Goal: Find specific page/section: Find specific page/section

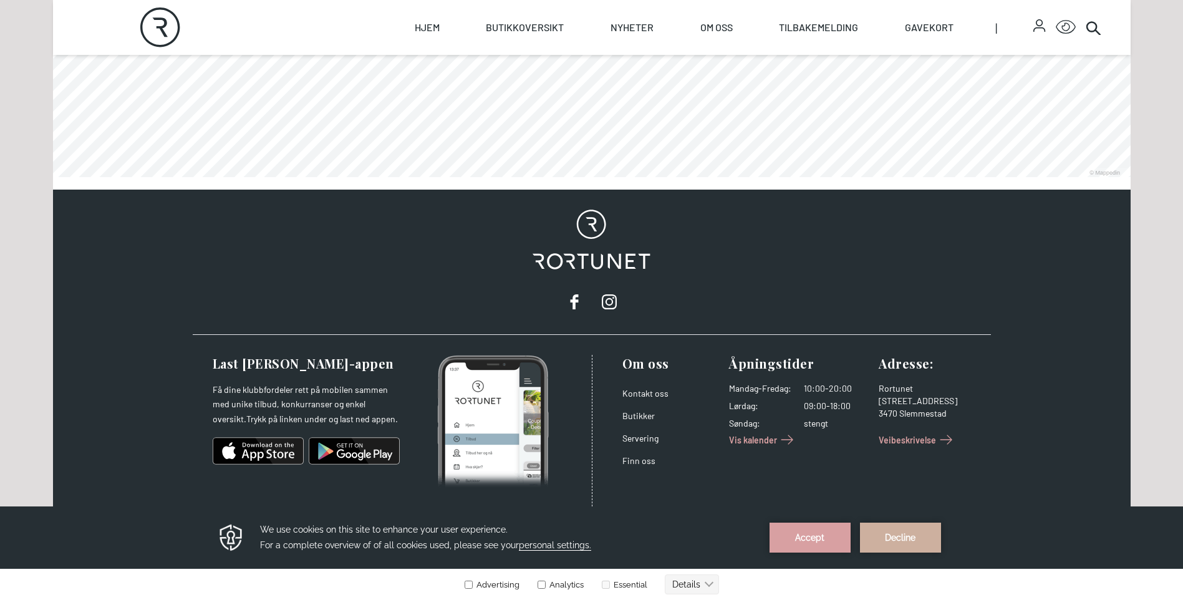
scroll to position [1017, 0]
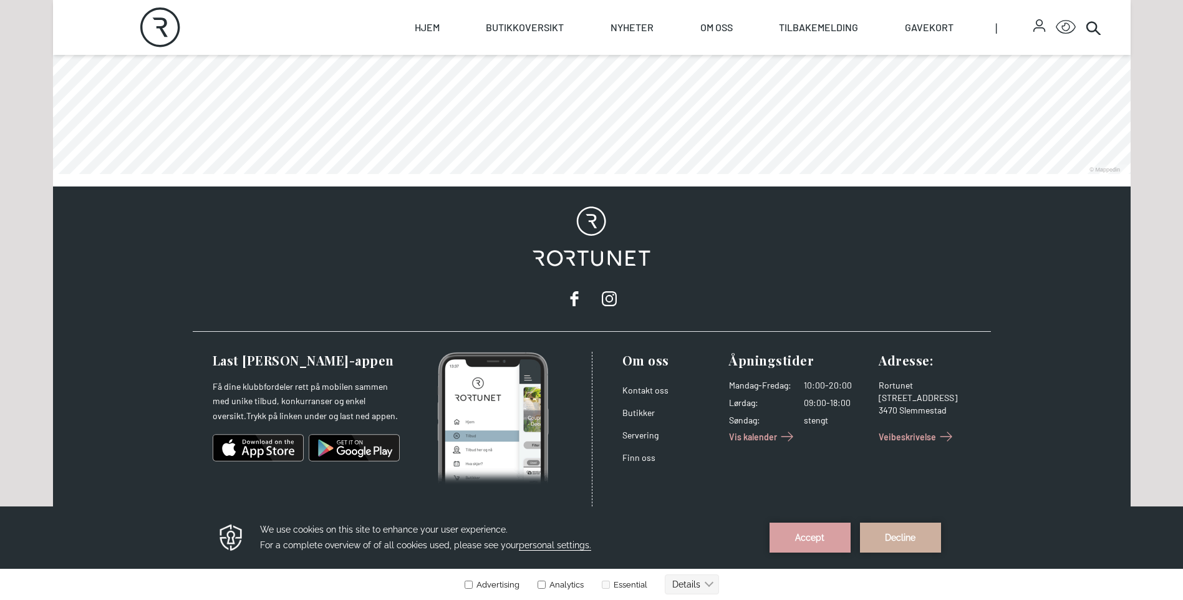
click at [757, 434] on span "Vis kalender" at bounding box center [753, 436] width 48 height 13
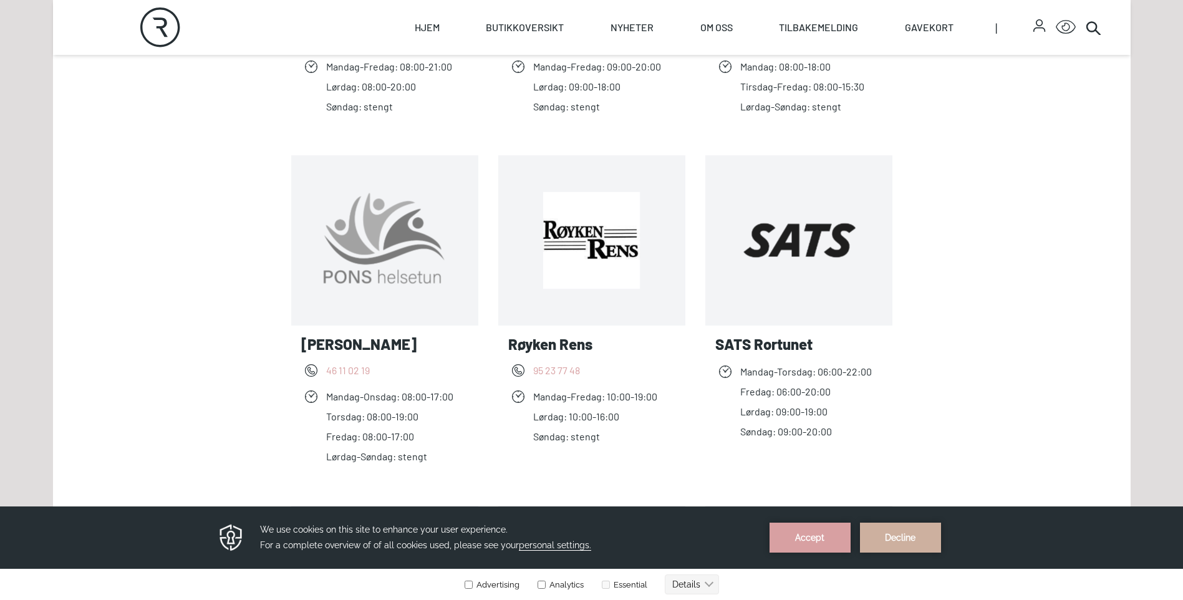
scroll to position [1809, 0]
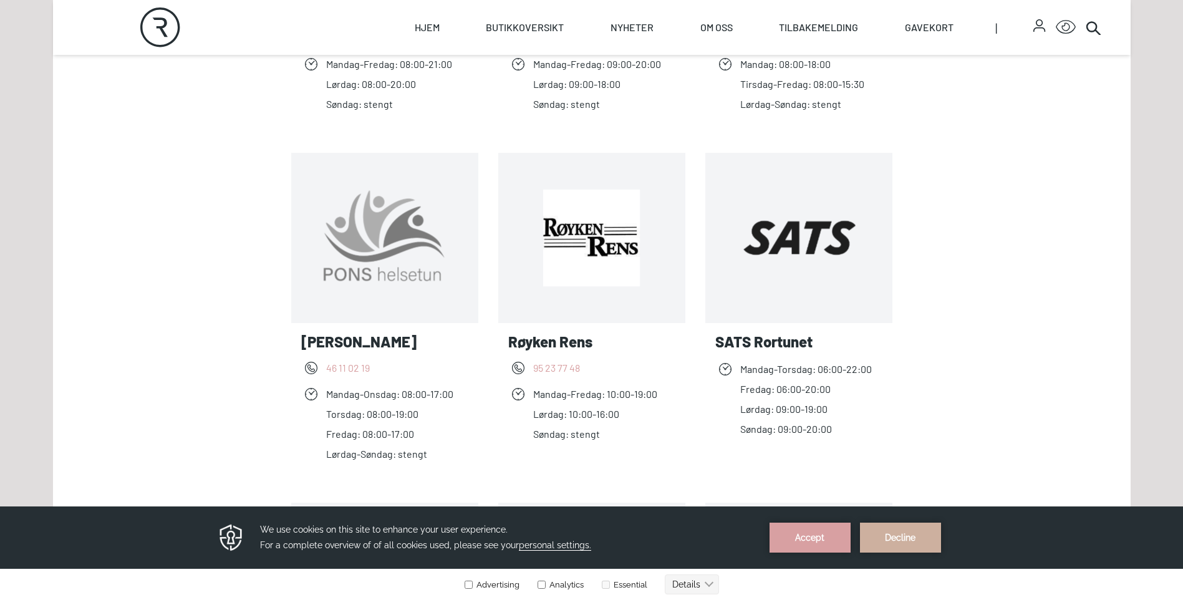
click at [656, 238] on link "Les mer Røyken Rens" at bounding box center [656, 238] width 0 height 0
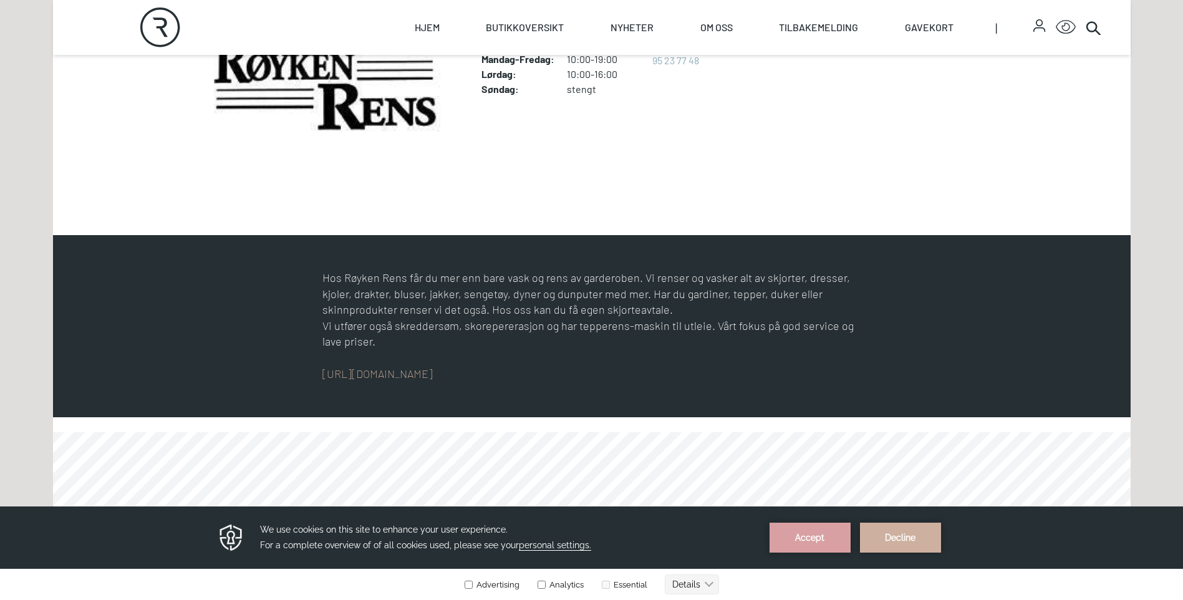
scroll to position [504, 0]
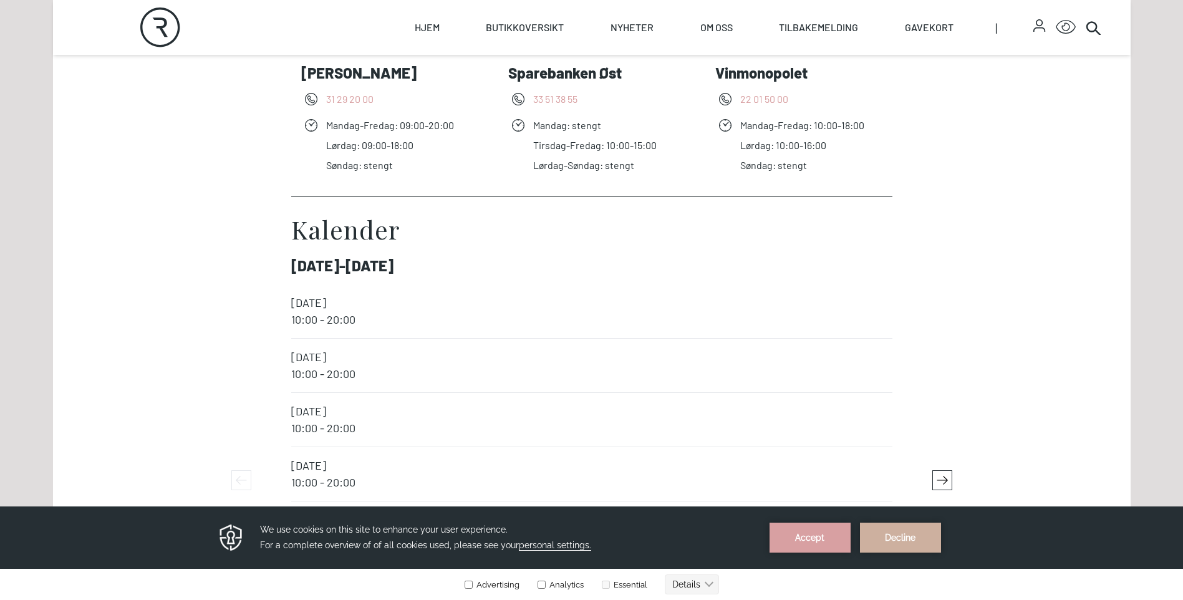
scroll to position [2183, 0]
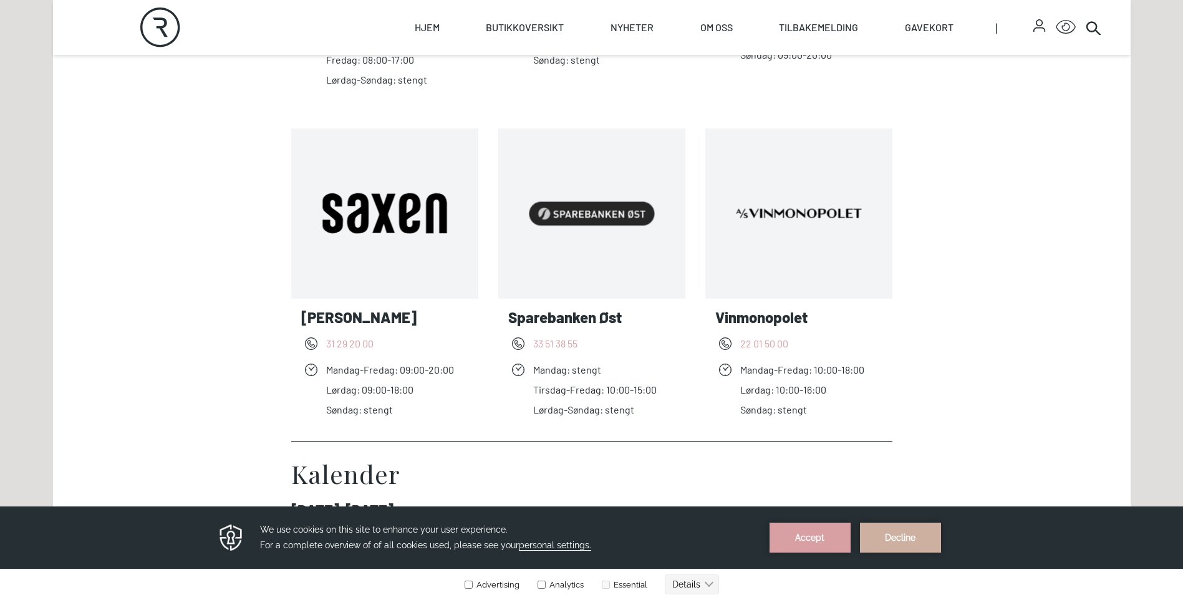
click at [468, 213] on link "Les mer Saxen Frisør" at bounding box center [468, 213] width 0 height 0
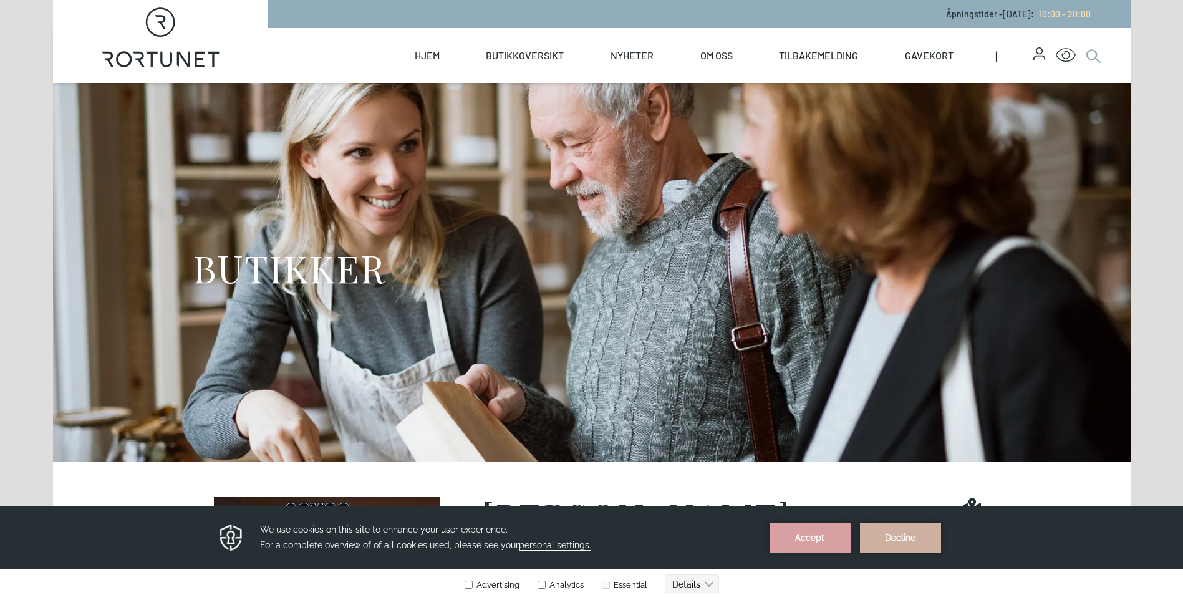
click at [1089, 52] on circle at bounding box center [1091, 54] width 9 height 9
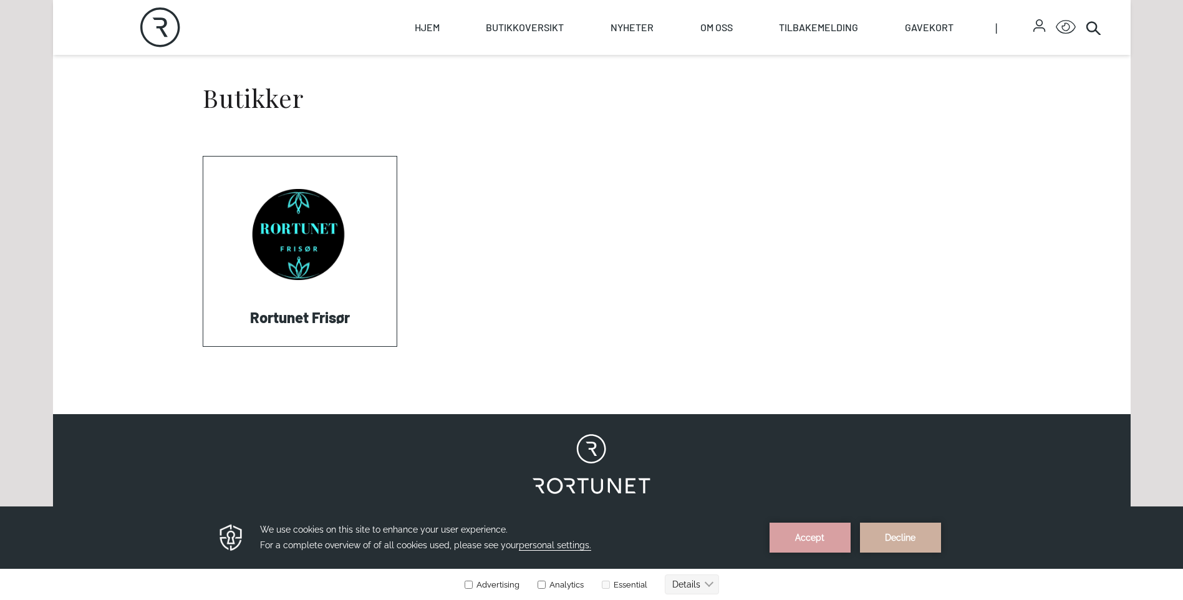
scroll to position [561, 0]
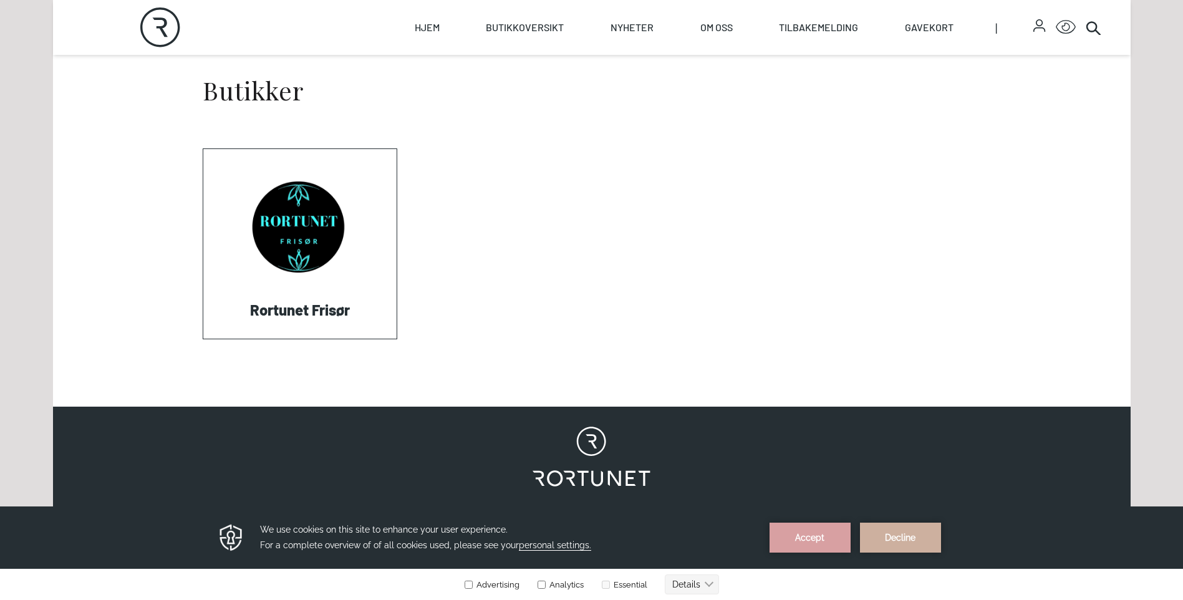
click at [203, 339] on link "Visit: Rortunet Frisør" at bounding box center [203, 339] width 0 height 0
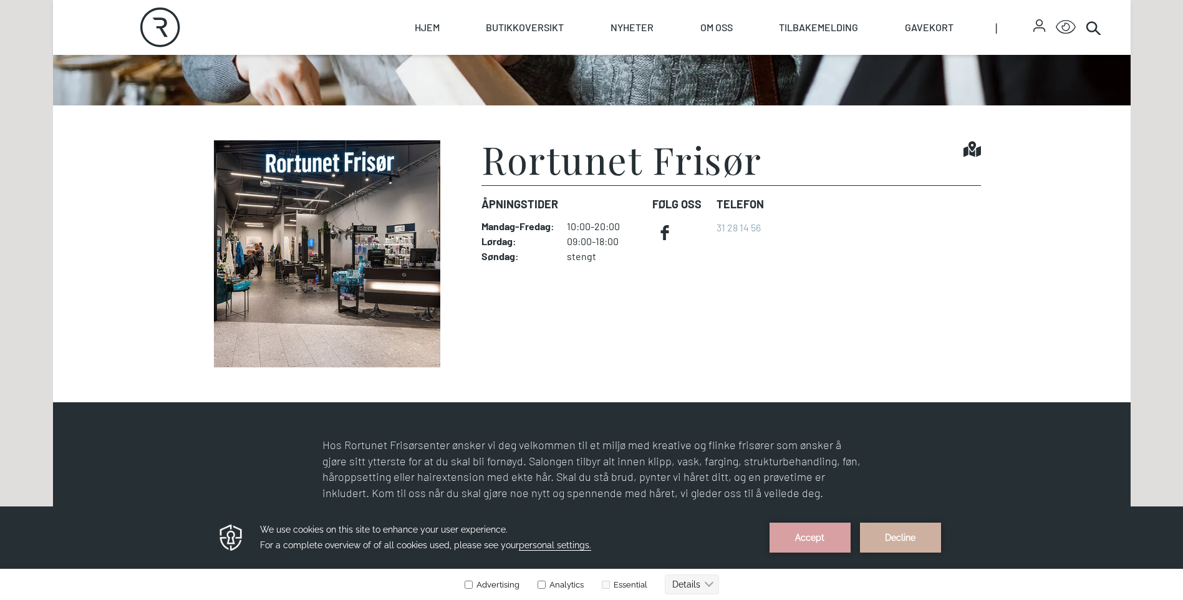
scroll to position [374, 0]
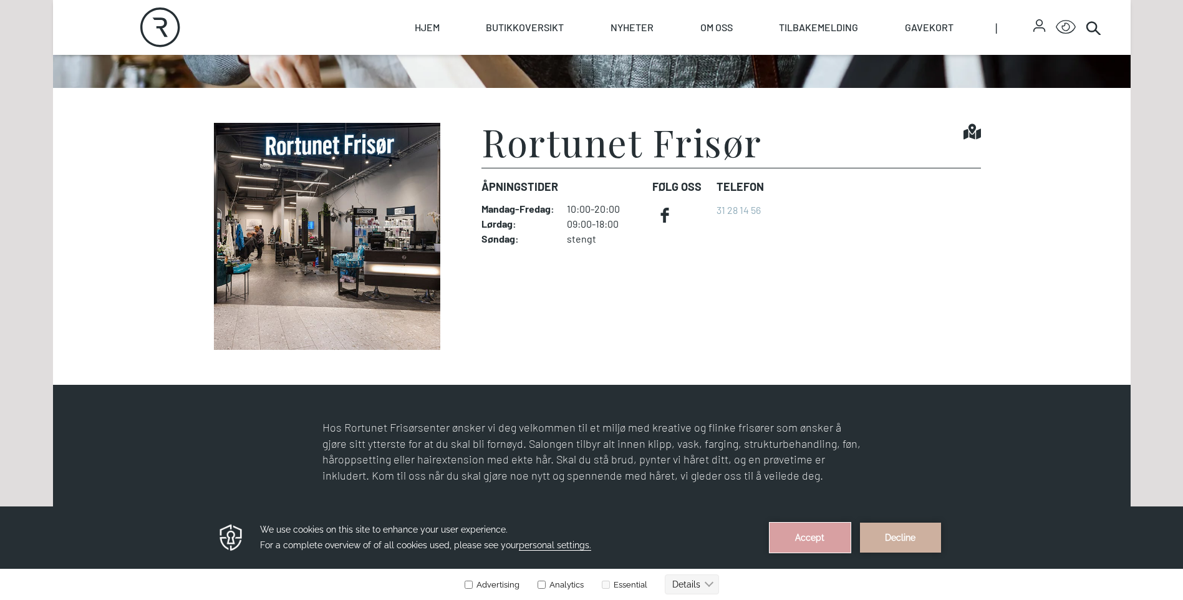
click at [783, 533] on button "Accept" at bounding box center [810, 538] width 81 height 30
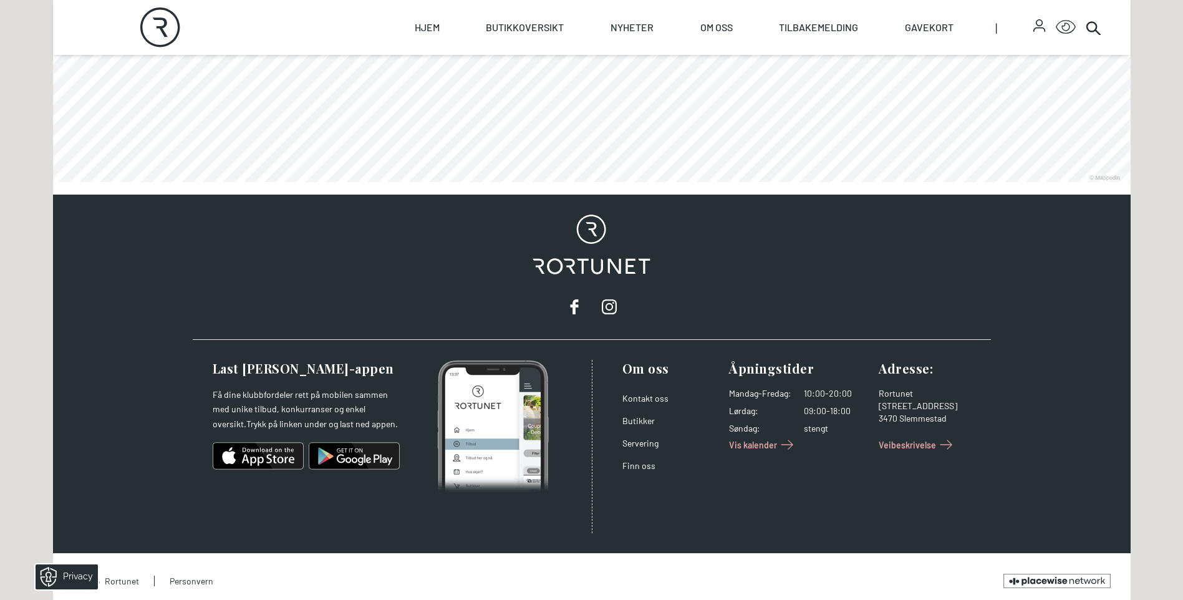
scroll to position [1017, 0]
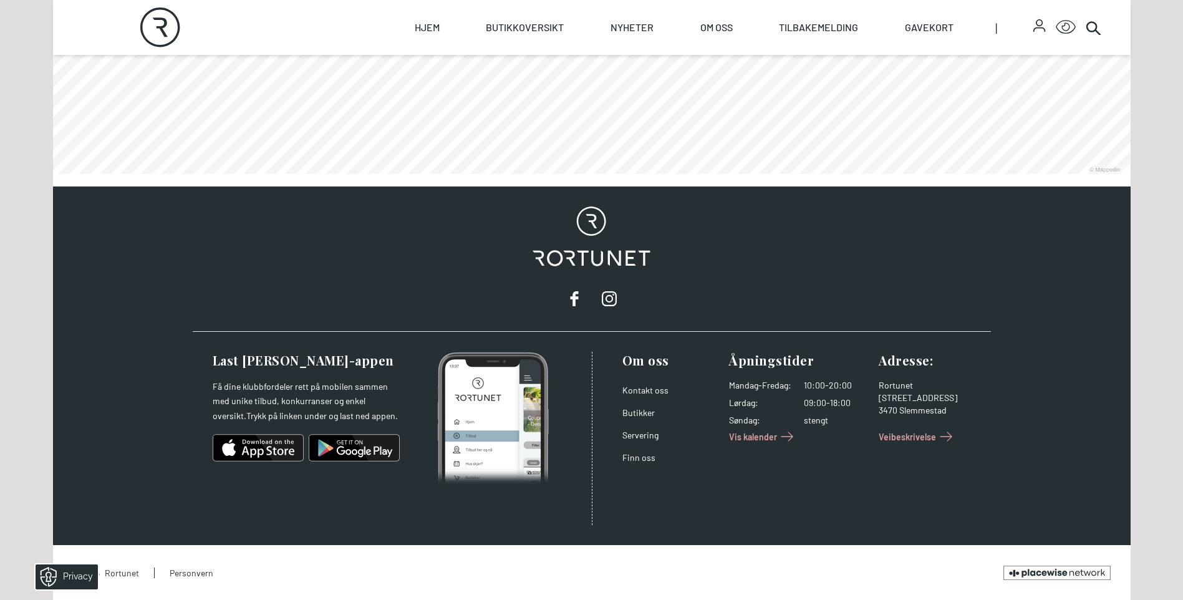
click at [741, 437] on span "Vis kalender" at bounding box center [753, 436] width 48 height 13
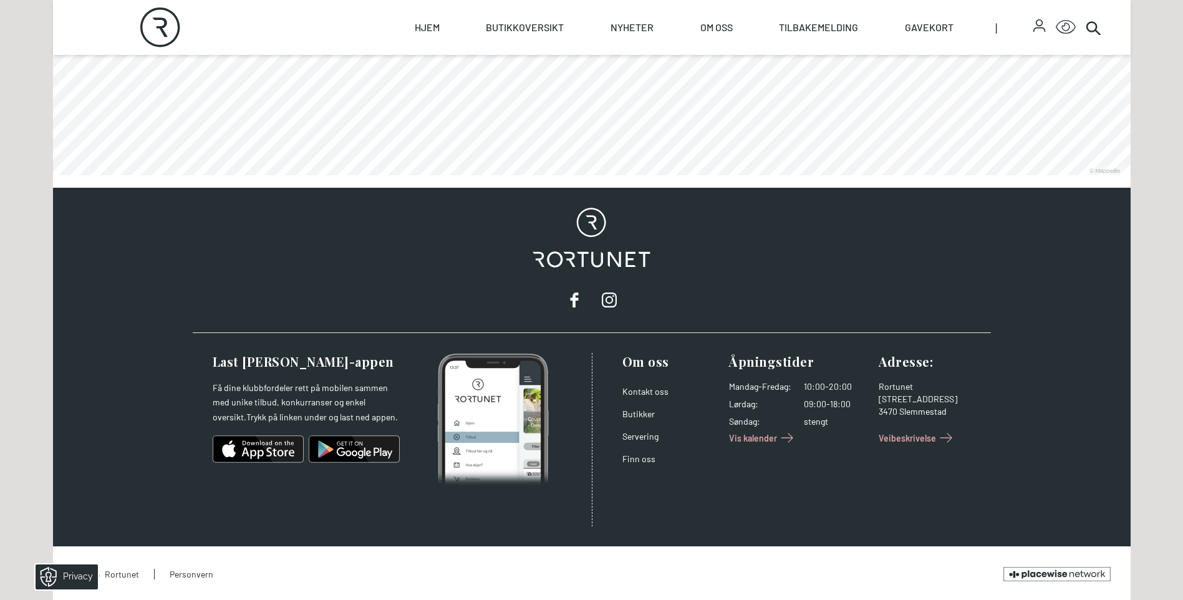
scroll to position [1017, 0]
